Goal: Task Accomplishment & Management: Manage account settings

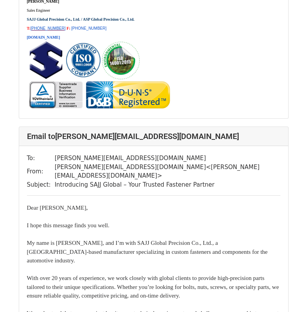
scroll to position [7000, 0]
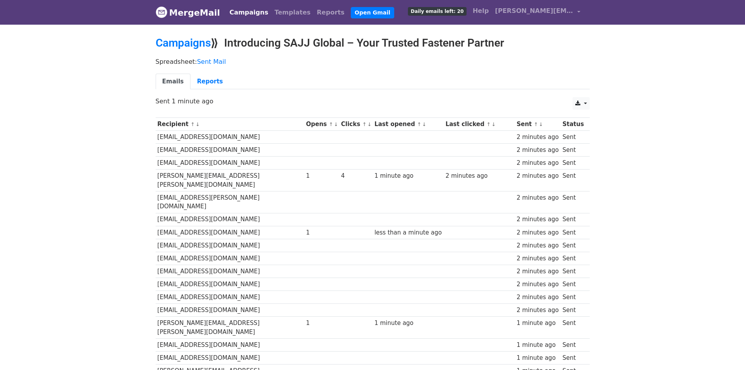
click at [643, 200] on body "MergeMail Campaigns Templates Reports Open Gmail Daily emails left: 20 Help joa…" at bounding box center [372, 322] width 745 height 644
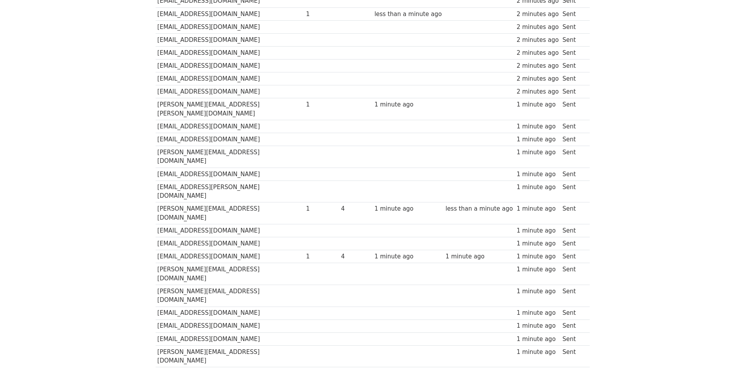
scroll to position [219, 0]
click at [115, 153] on body "MergeMail Campaigns Templates Reports Open Gmail Daily emails left: 20 Help joa…" at bounding box center [372, 103] width 745 height 644
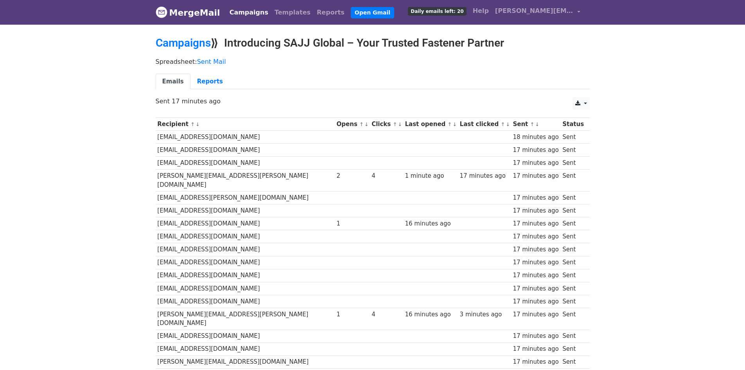
scroll to position [117, 0]
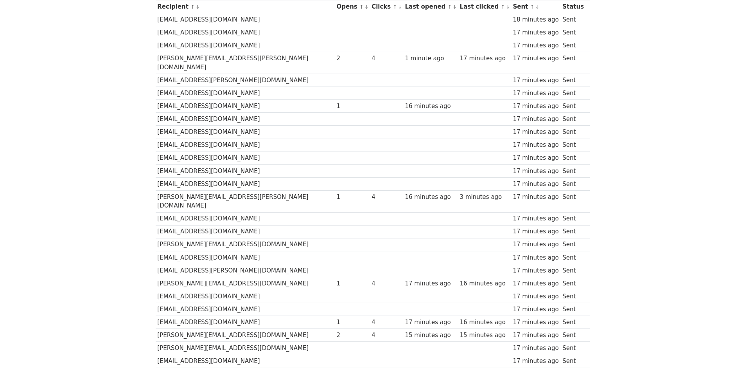
click at [276, 164] on td "[EMAIL_ADDRESS][DOMAIN_NAME]" at bounding box center [245, 170] width 179 height 13
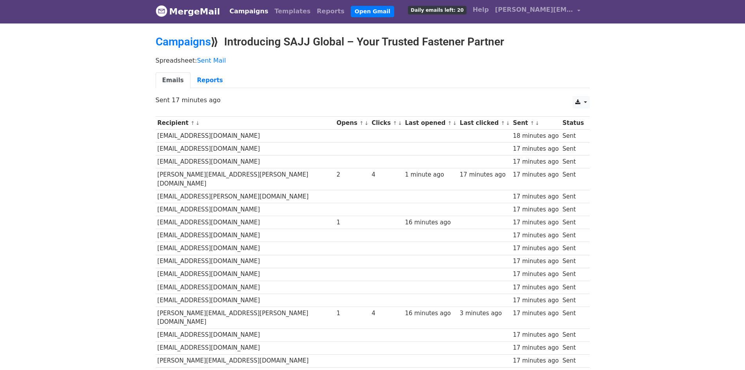
scroll to position [0, 0]
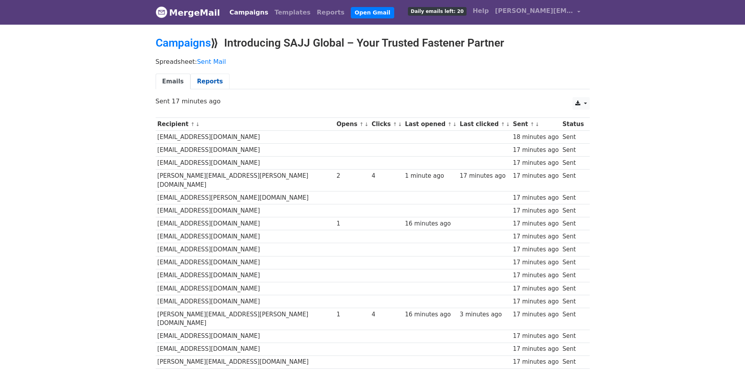
click at [192, 77] on link "Reports" at bounding box center [209, 82] width 39 height 16
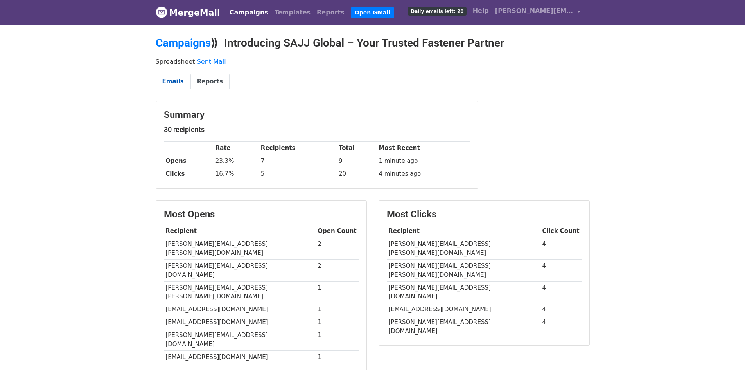
click at [172, 78] on link "Emails" at bounding box center [173, 82] width 35 height 16
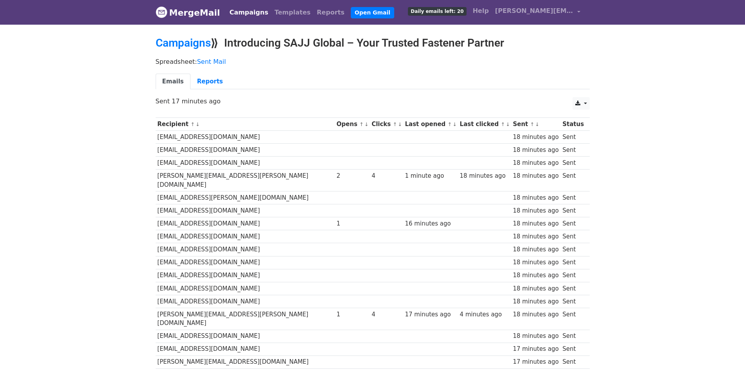
click at [199, 17] on link "MergeMail" at bounding box center [188, 12] width 65 height 16
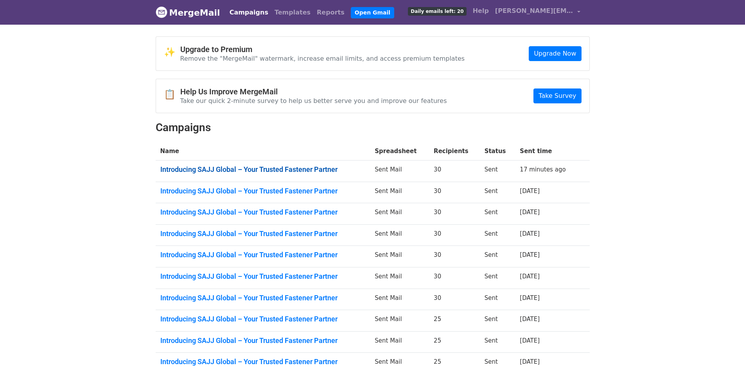
click at [225, 171] on link "Introducing SAJJ Global – Your Trusted Fastener Partner" at bounding box center [262, 169] width 205 height 9
click at [242, 188] on link "Introducing SAJJ Global – Your Trusted Fastener Partner" at bounding box center [262, 191] width 205 height 9
click at [298, 214] on link "Introducing SAJJ Global – Your Trusted Fastener Partner" at bounding box center [262, 212] width 205 height 9
click at [301, 234] on link "Introducing SAJJ Global – Your Trusted Fastener Partner" at bounding box center [262, 233] width 205 height 9
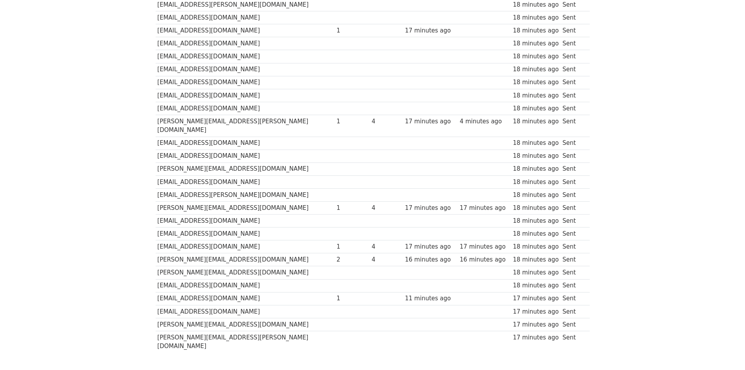
scroll to position [219, 0]
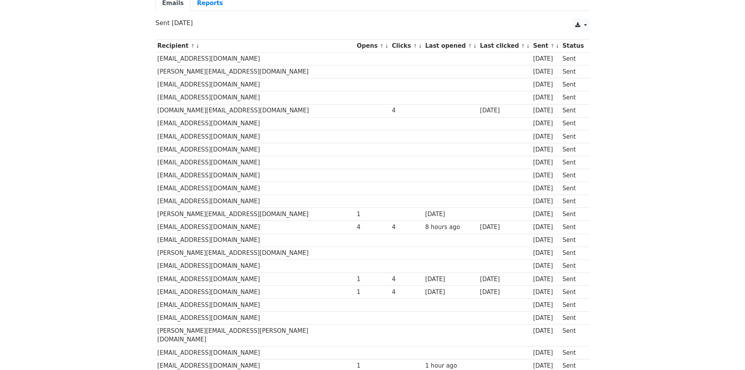
scroll to position [196, 0]
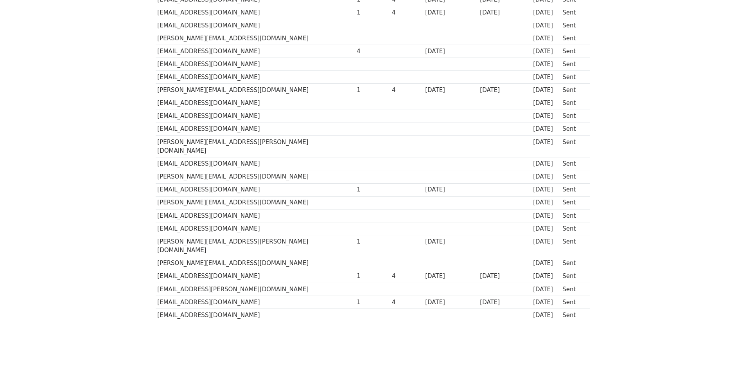
scroll to position [219, 0]
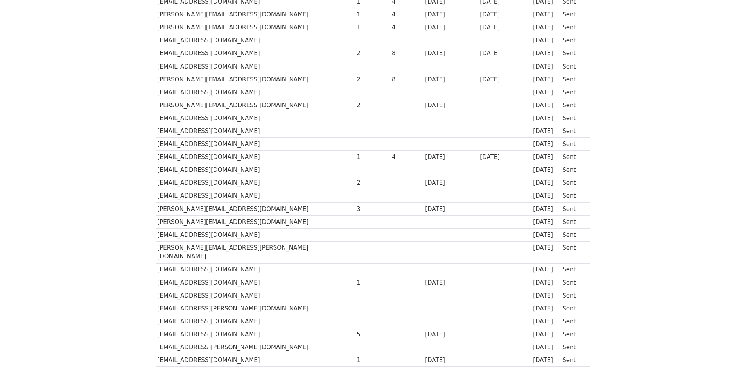
scroll to position [196, 0]
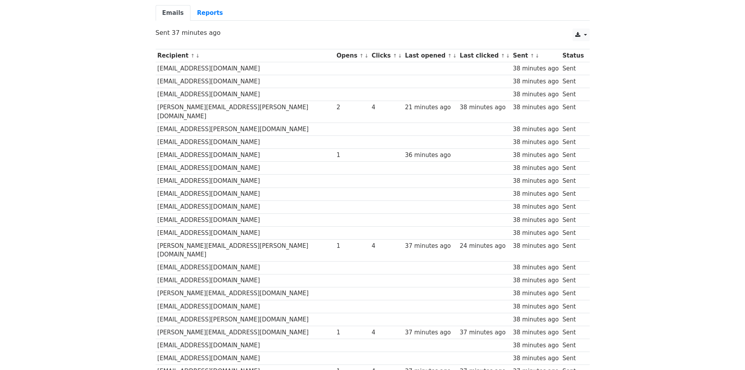
scroll to position [39, 0]
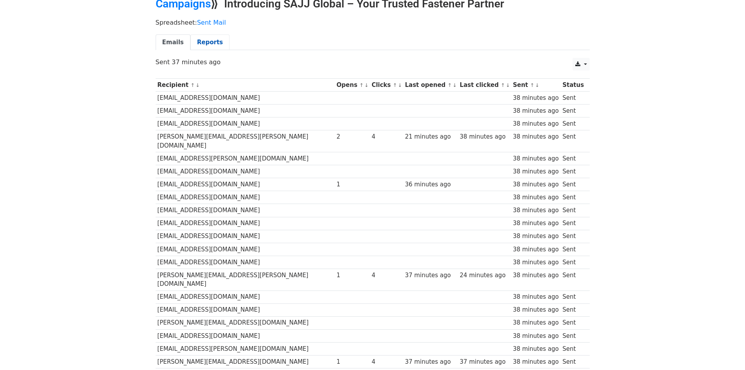
click at [212, 43] on link "Reports" at bounding box center [209, 42] width 39 height 16
